Goal: Information Seeking & Learning: Find specific page/section

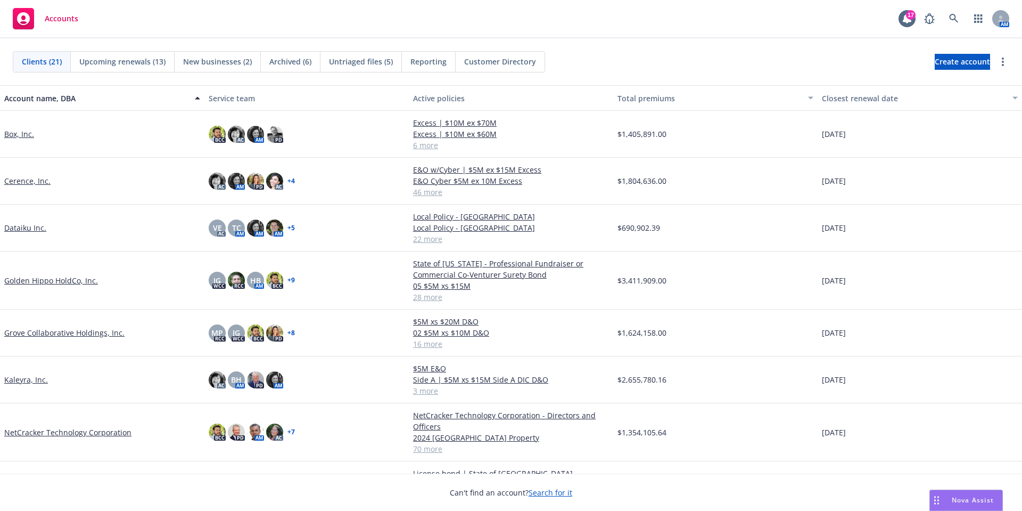
scroll to position [124, 0]
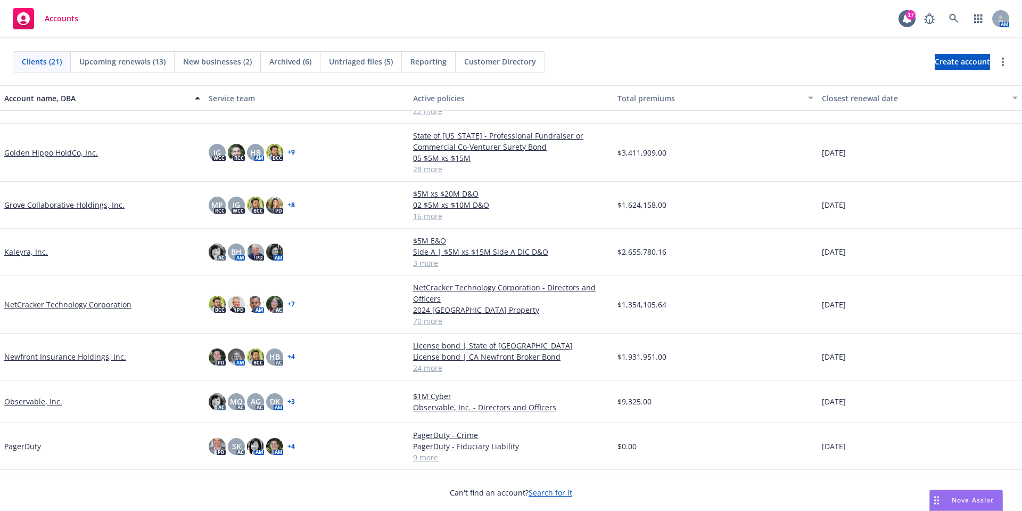
click at [34, 306] on link "NetCracker Technology Corporation" at bounding box center [67, 304] width 127 height 11
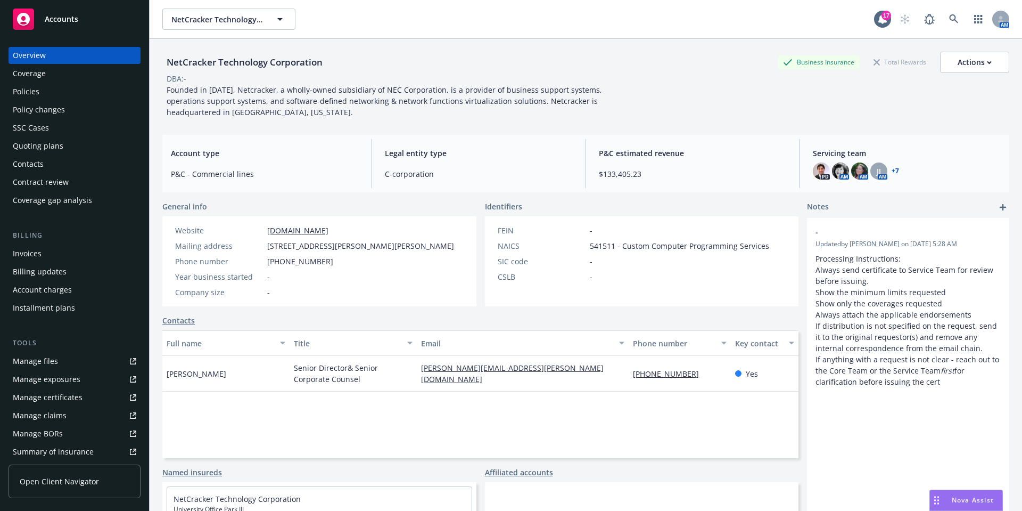
click at [26, 94] on div "Policies" at bounding box center [26, 91] width 27 height 17
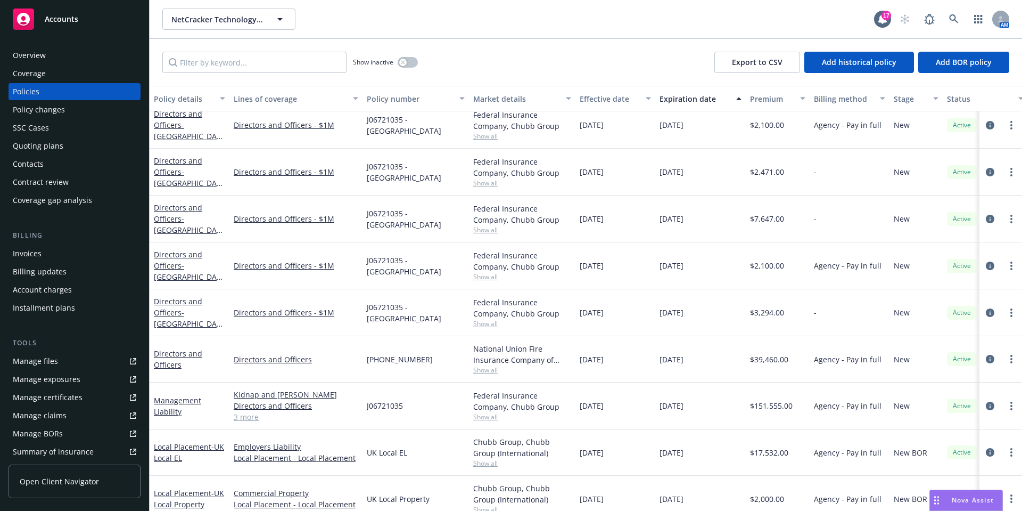
scroll to position [1134, 0]
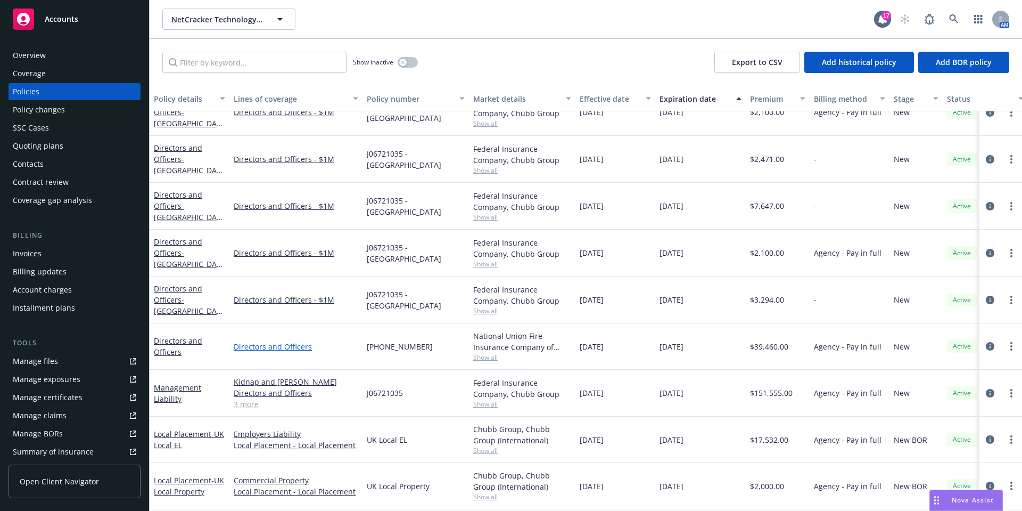
click at [278, 343] on link "Directors and Officers" at bounding box center [296, 346] width 125 height 11
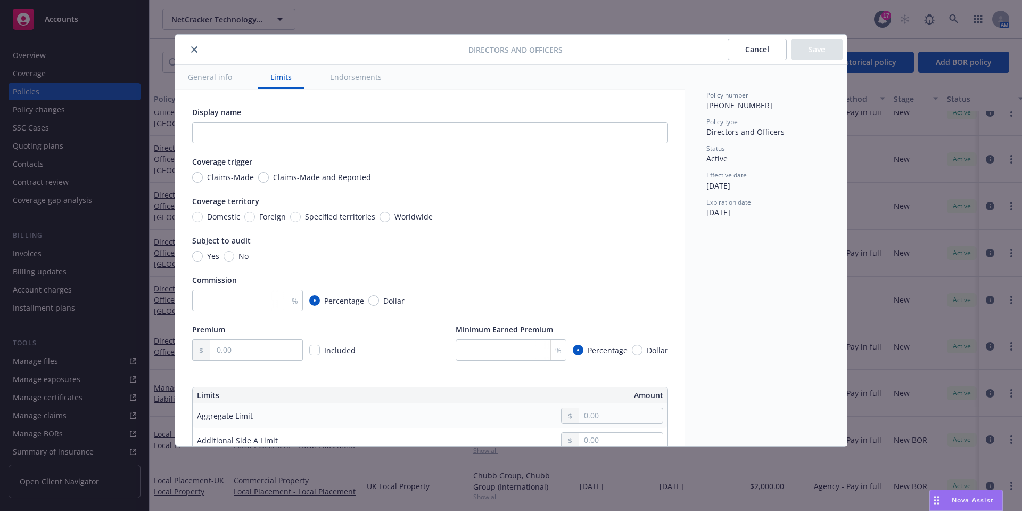
click at [191, 48] on icon "close" at bounding box center [194, 49] width 6 height 6
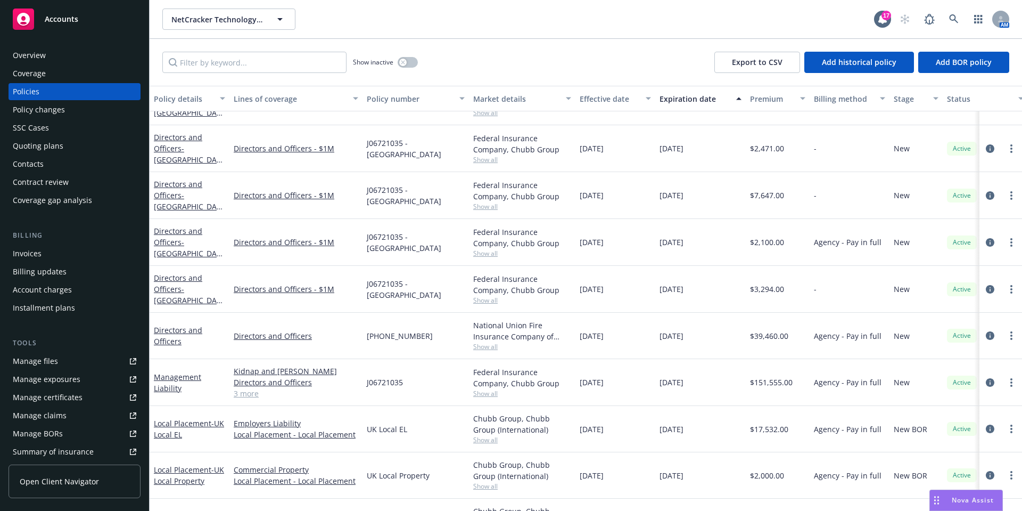
scroll to position [1149, 0]
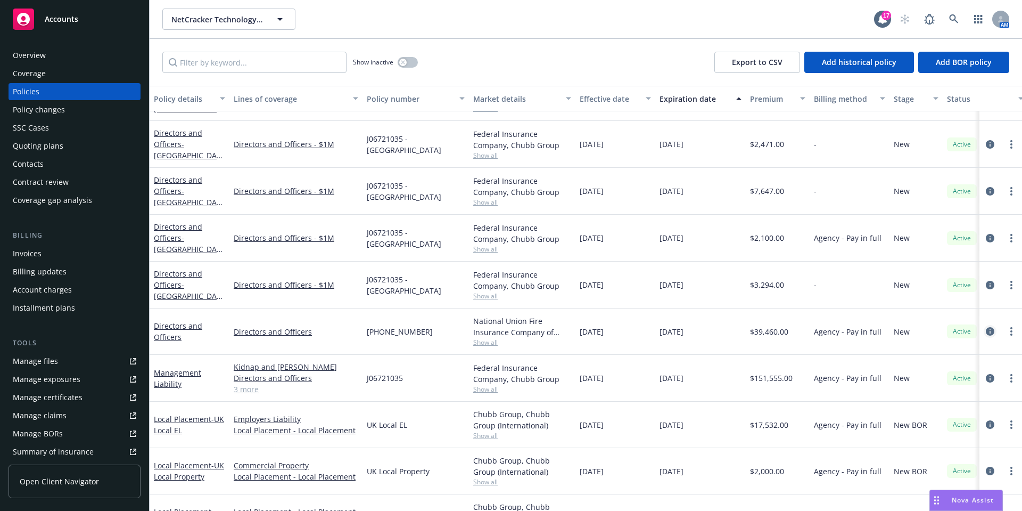
click at [986, 327] on icon "circleInformation" at bounding box center [990, 331] width 9 height 9
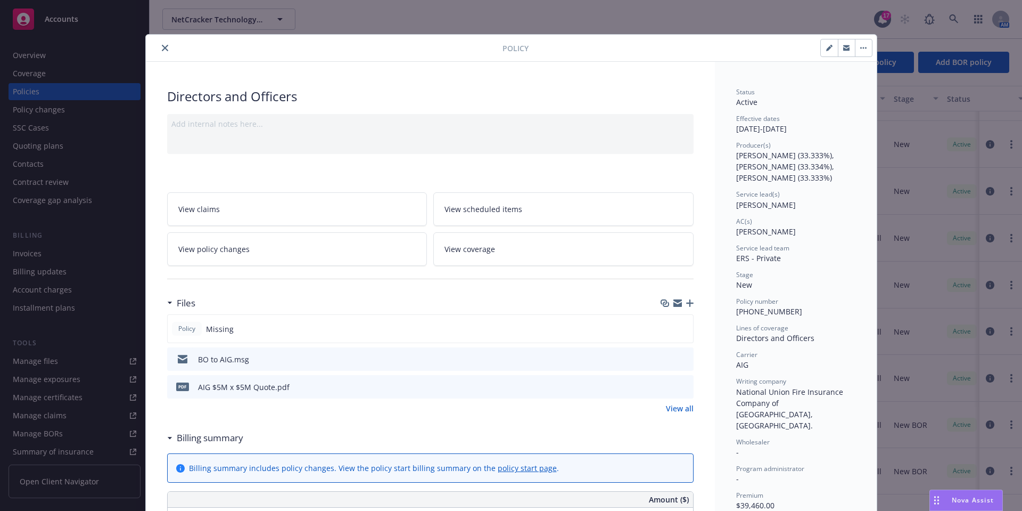
click at [162, 46] on icon "close" at bounding box center [165, 48] width 6 height 6
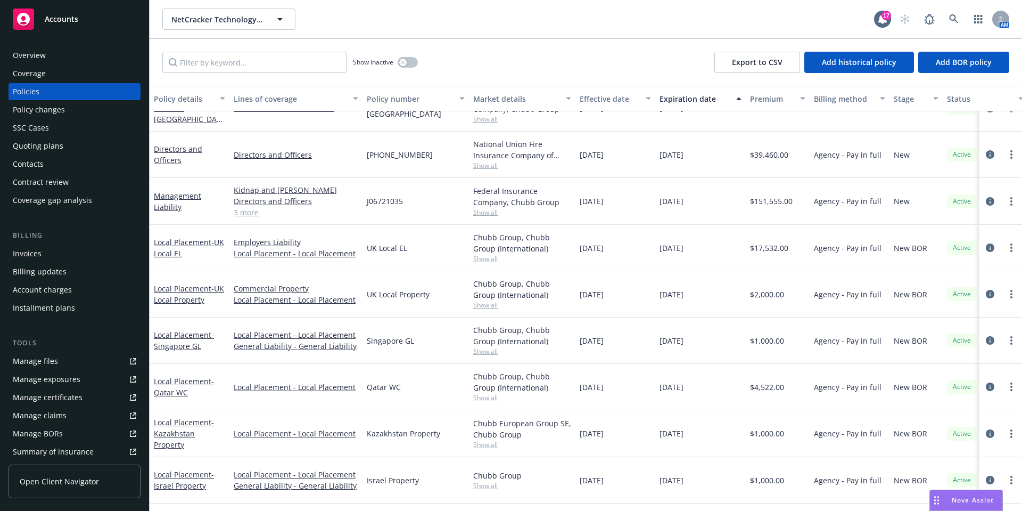
scroll to position [1240, 0]
